Goal: Information Seeking & Learning: Learn about a topic

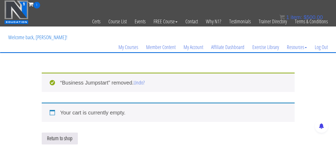
click at [30, 5] on icon at bounding box center [30, 4] width 5 height 5
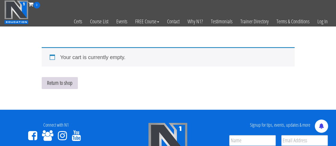
click at [68, 79] on link "Return to shop" at bounding box center [60, 83] width 36 height 12
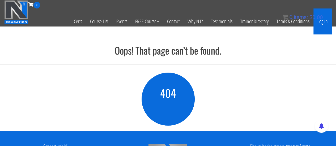
click at [323, 19] on link "Log In" at bounding box center [322, 21] width 18 height 26
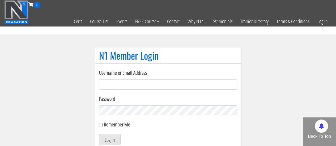
type input "andrewgclilly@gmail.com"
click at [117, 122] on label "Remember Me" at bounding box center [117, 124] width 26 height 7
click at [102, 123] on input "Remember Me" at bounding box center [100, 124] width 3 height 3
checkbox input "true"
click at [113, 139] on button "Log In" at bounding box center [109, 139] width 21 height 11
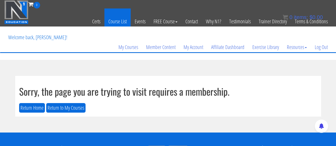
click at [122, 21] on link "Course List" at bounding box center [117, 21] width 26 height 26
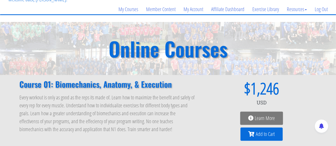
scroll to position [106, 0]
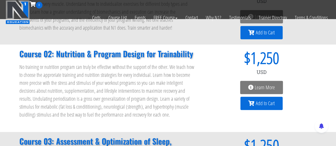
click at [254, 86] on span "Learn More" at bounding box center [261, 87] width 27 height 5
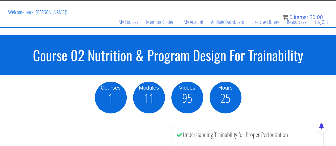
scroll to position [27, 0]
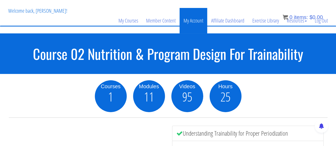
click at [198, 21] on link "My Account" at bounding box center [193, 20] width 28 height 25
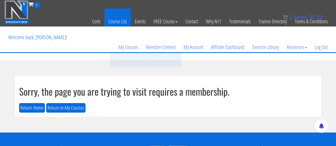
click at [123, 22] on link "Course List" at bounding box center [117, 21] width 26 height 26
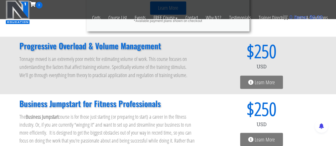
scroll to position [426, 0]
